Goal: Find specific page/section: Find specific page/section

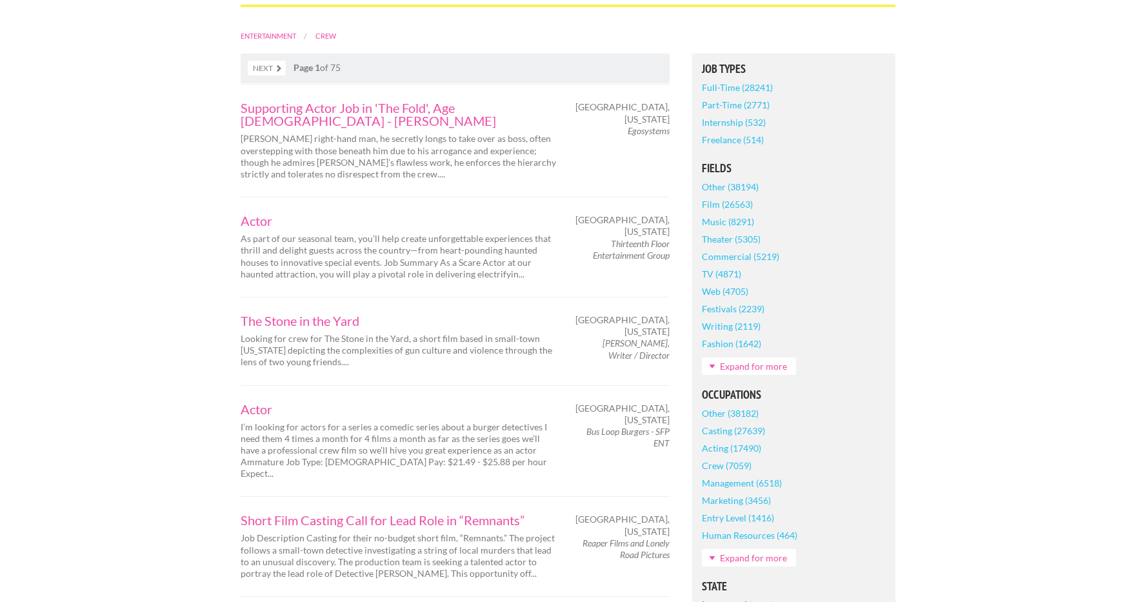
scroll to position [260, 0]
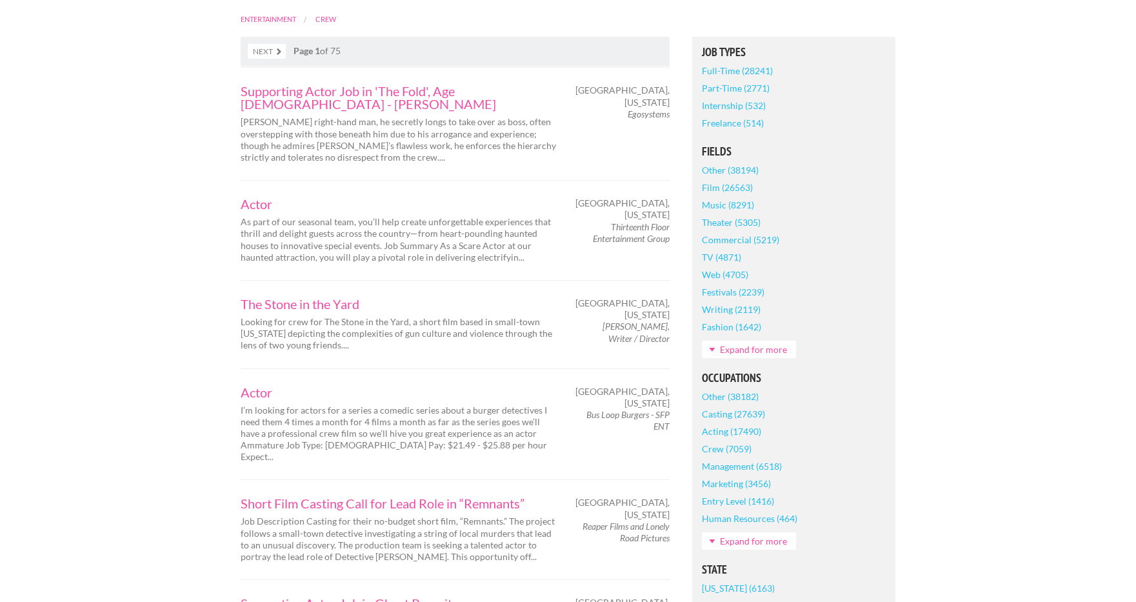
click at [734, 550] on link "Expand for more" at bounding box center [749, 540] width 94 height 17
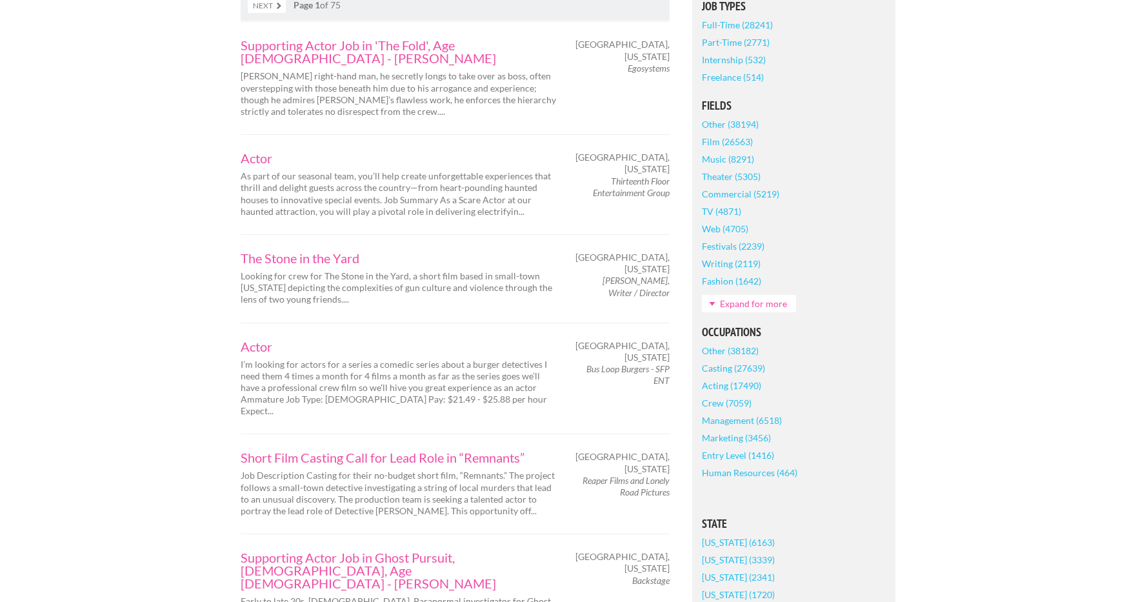
scroll to position [307, 0]
click at [720, 410] on link "Crew (7059)" at bounding box center [727, 401] width 50 height 17
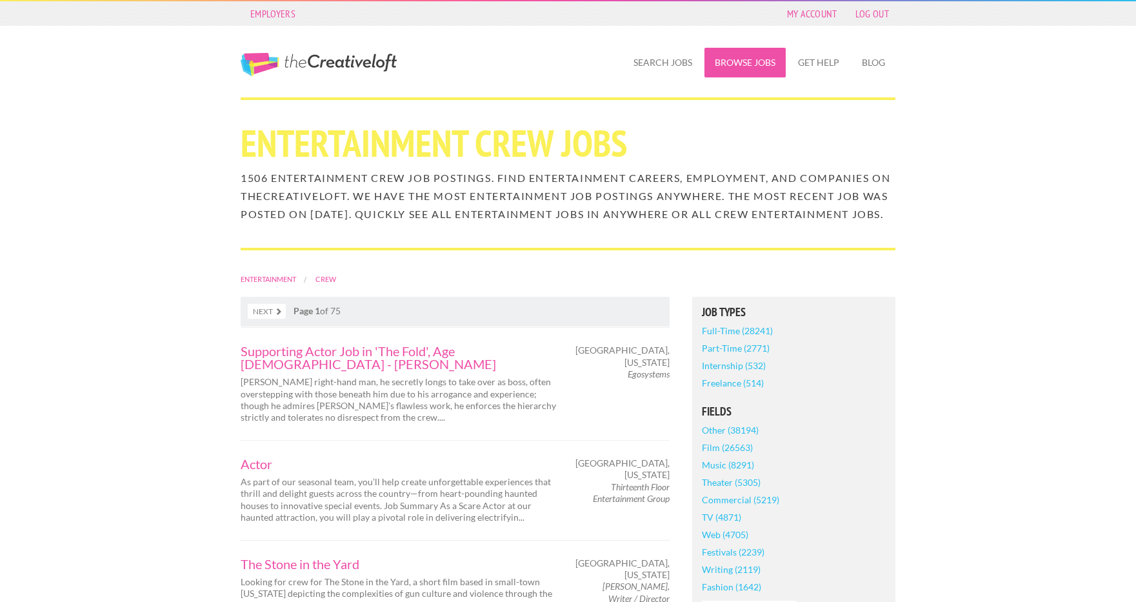
click at [731, 62] on link "Browse Jobs" at bounding box center [745, 63] width 81 height 30
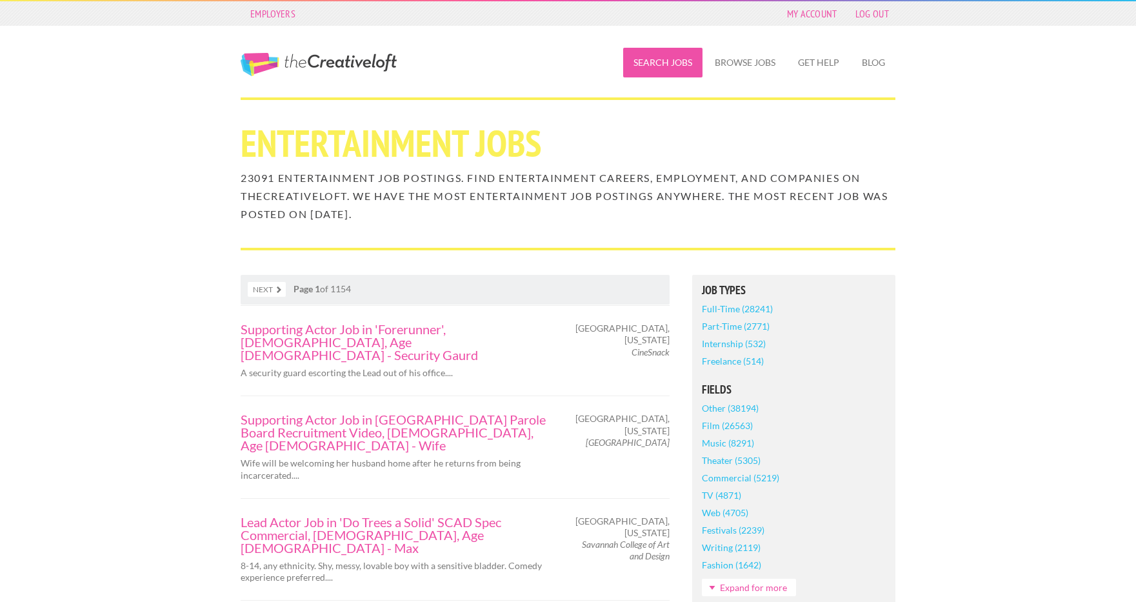
click at [652, 63] on link "Search Jobs" at bounding box center [662, 63] width 79 height 30
click at [719, 61] on link "Browse Jobs" at bounding box center [745, 63] width 81 height 30
click at [667, 63] on link "Search Jobs" at bounding box center [662, 63] width 79 height 30
